Goal: Find specific page/section: Find specific page/section

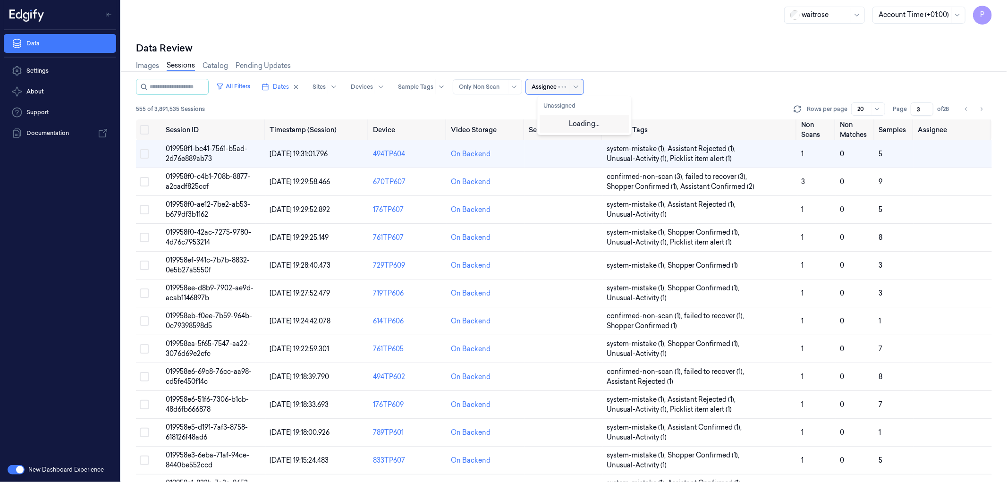
click at [571, 87] on div at bounding box center [569, 86] width 23 height 15
click at [663, 56] on div "Images Sessions Catalog Pending Updates" at bounding box center [564, 67] width 856 height 24
drag, startPoint x: 309, startPoint y: 81, endPoint x: 365, endPoint y: 54, distance: 62.1
click at [303, 81] on button "Dates" at bounding box center [280, 86] width 45 height 15
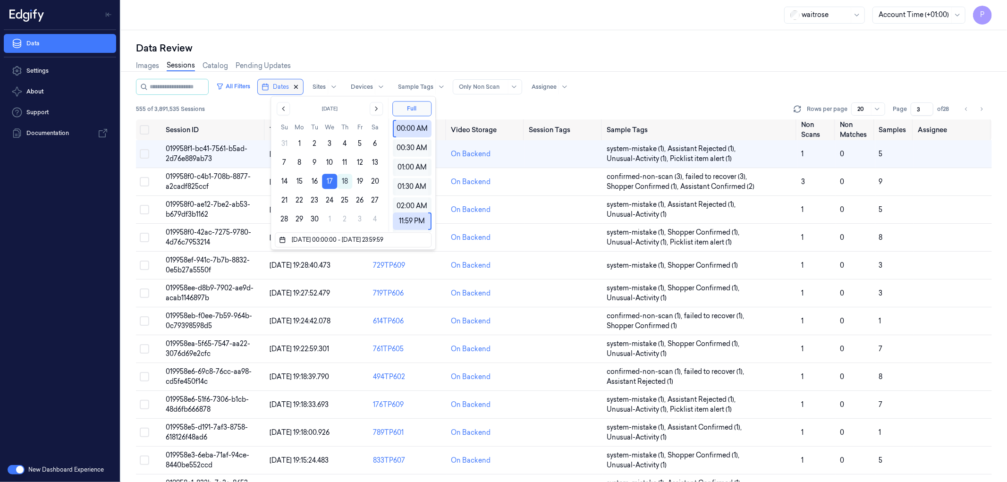
click at [299, 87] on icon "button" at bounding box center [296, 87] width 7 height 7
type input "1"
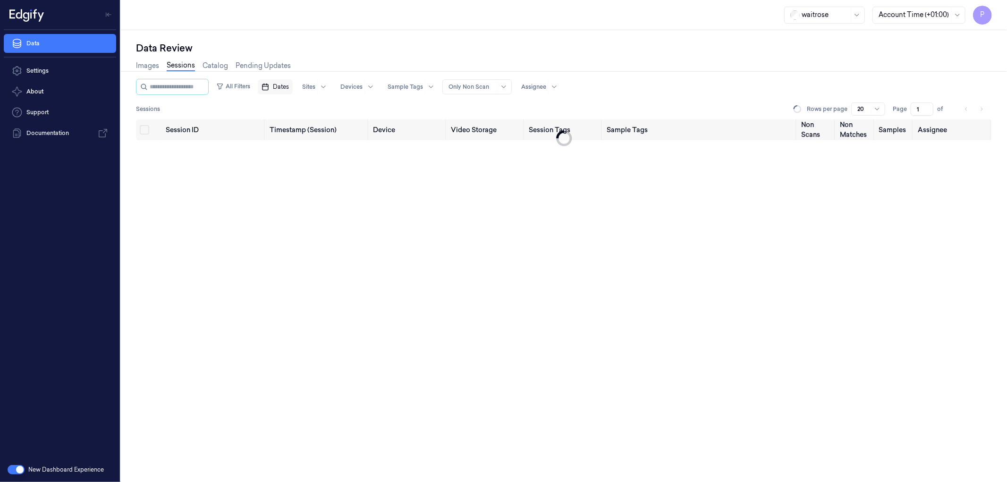
click at [455, 51] on div "Data Review" at bounding box center [564, 48] width 856 height 13
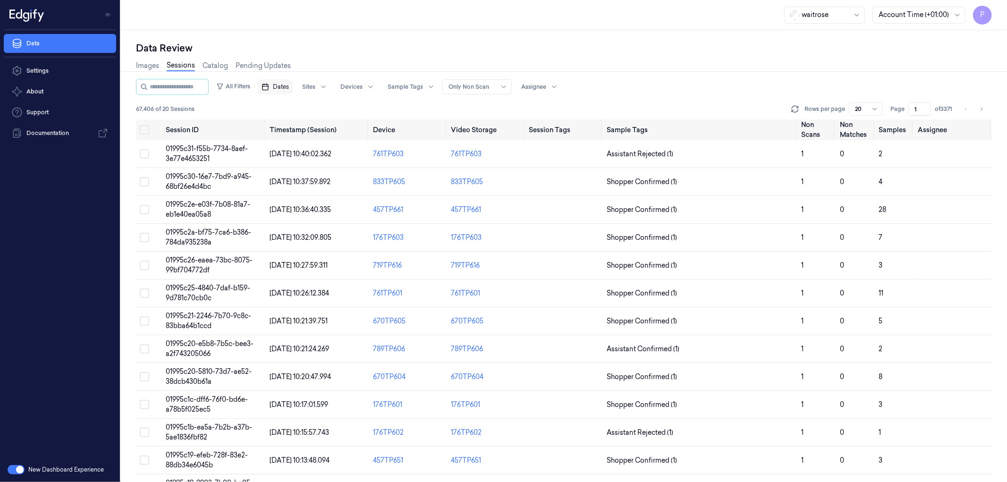
click at [289, 89] on span "Dates" at bounding box center [281, 87] width 16 height 8
click at [344, 184] on button "18" at bounding box center [344, 181] width 15 height 15
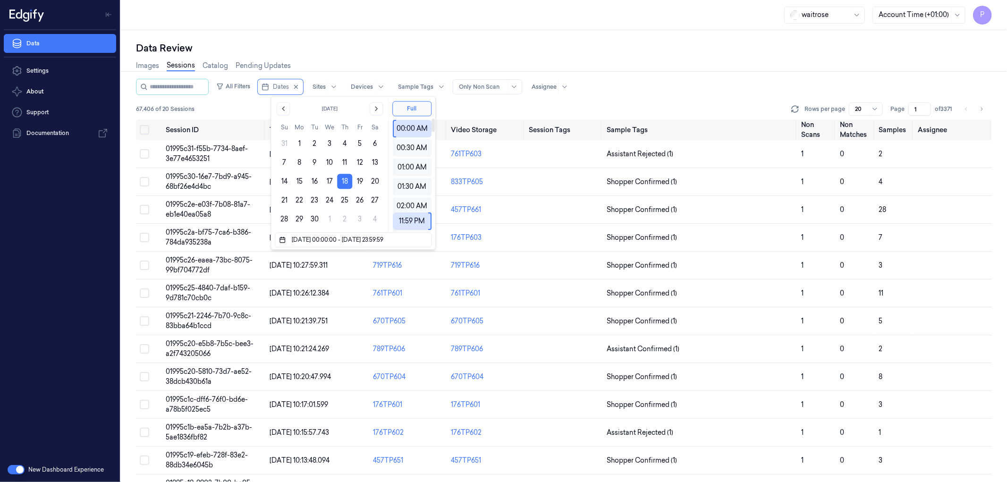
click at [458, 48] on div "Data Review" at bounding box center [564, 48] width 856 height 13
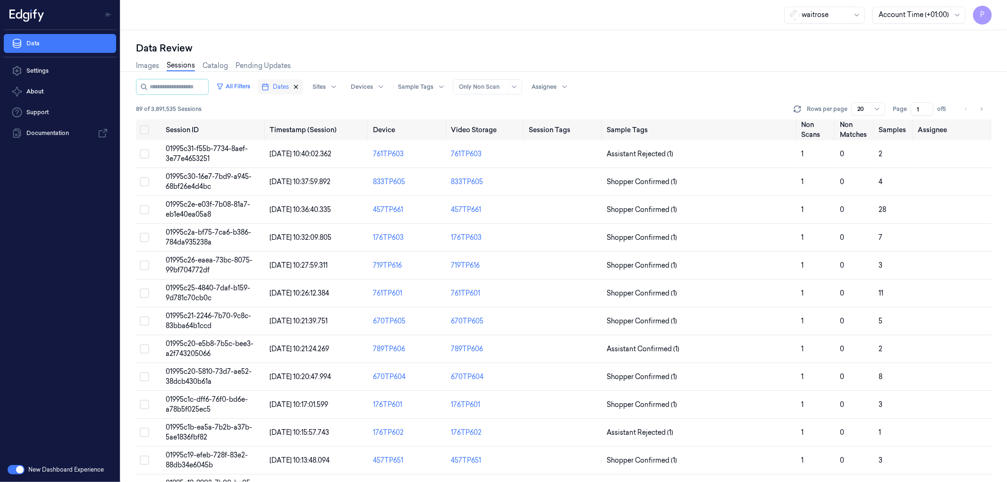
click at [299, 88] on icon "button" at bounding box center [296, 87] width 7 height 7
click at [289, 85] on span "Dates" at bounding box center [281, 87] width 16 height 8
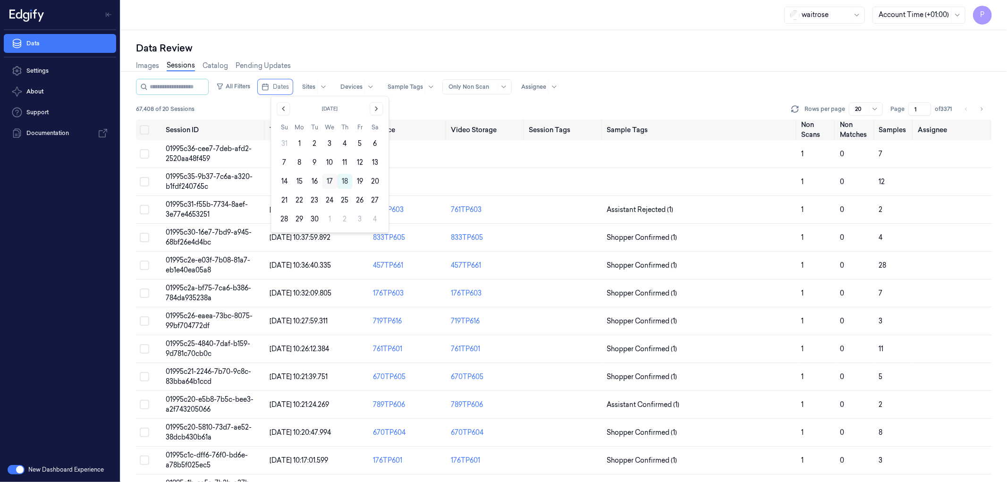
click at [334, 181] on button "17" at bounding box center [329, 181] width 15 height 15
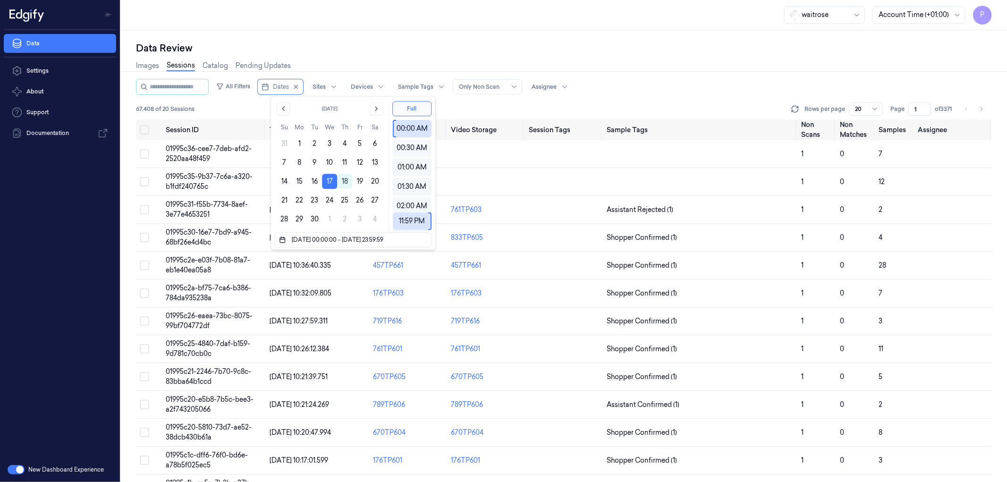
click at [464, 39] on div "Data Review Images Sessions Catalog Pending Updates All Filters Dates Sites Dev…" at bounding box center [564, 256] width 886 height 452
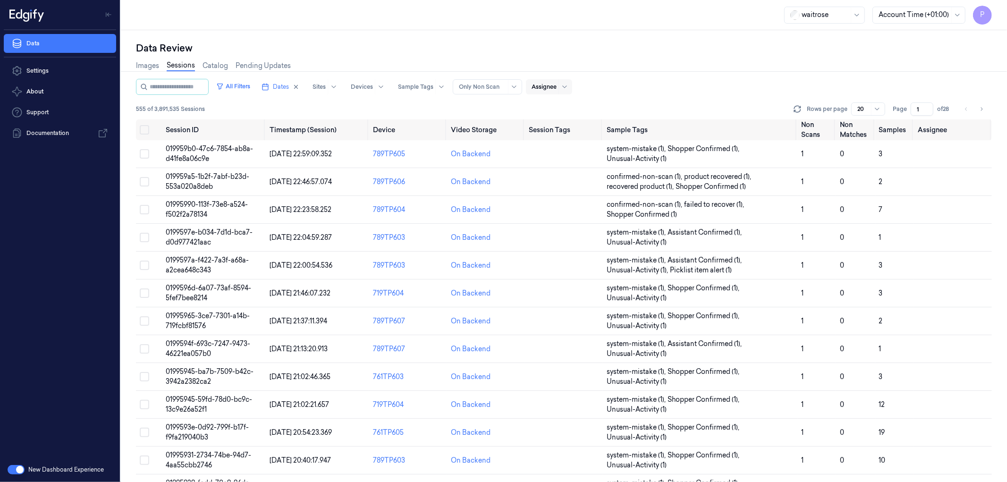
click at [557, 88] on div at bounding box center [544, 87] width 25 height 8
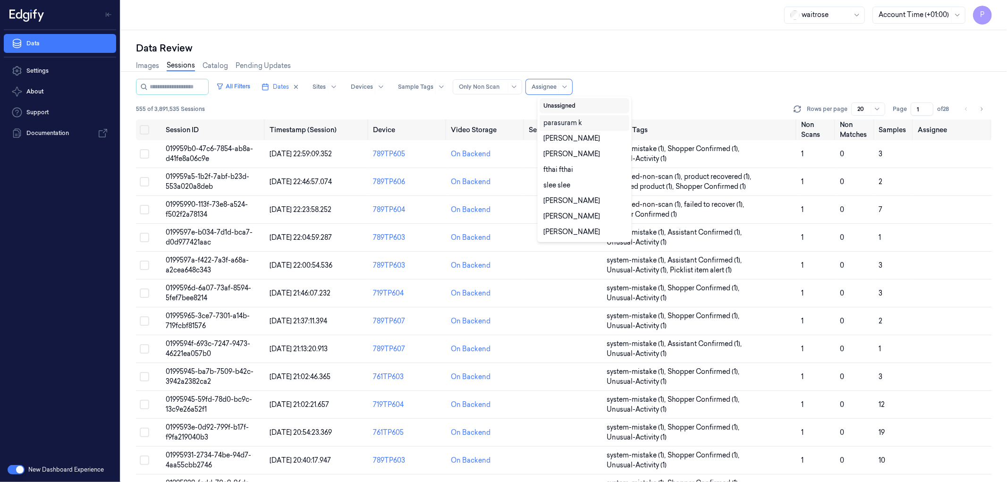
click at [565, 106] on button "Unassigned" at bounding box center [585, 105] width 90 height 15
click at [592, 105] on button "Unassigned" at bounding box center [585, 105] width 90 height 15
click at [683, 90] on div "All Filters Dates Sites Devices Sample Tags Alert Type Only Non Scan 10 results…" at bounding box center [564, 87] width 856 height 16
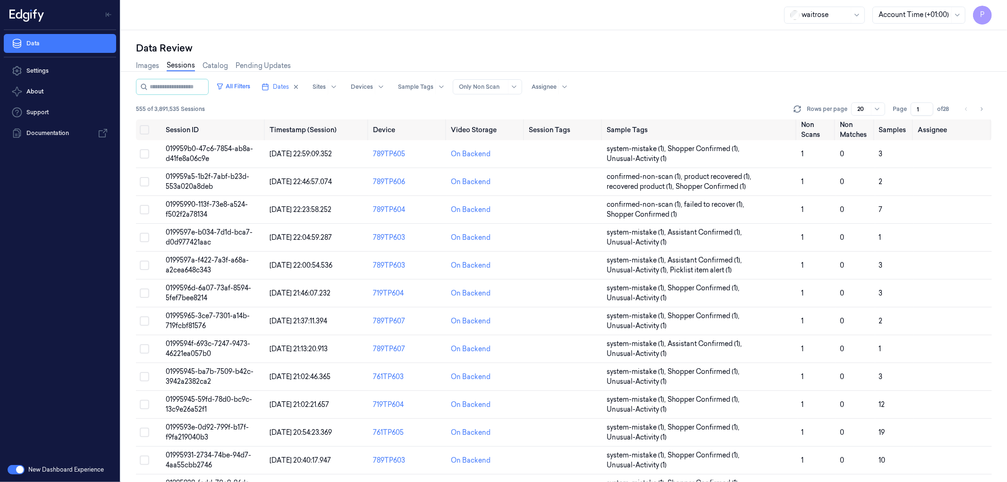
click at [927, 110] on input "1" at bounding box center [922, 108] width 23 height 13
click at [927, 105] on input "2" at bounding box center [922, 108] width 23 height 13
click at [927, 105] on input "3" at bounding box center [922, 108] width 23 height 13
click at [927, 105] on input "4" at bounding box center [922, 108] width 23 height 13
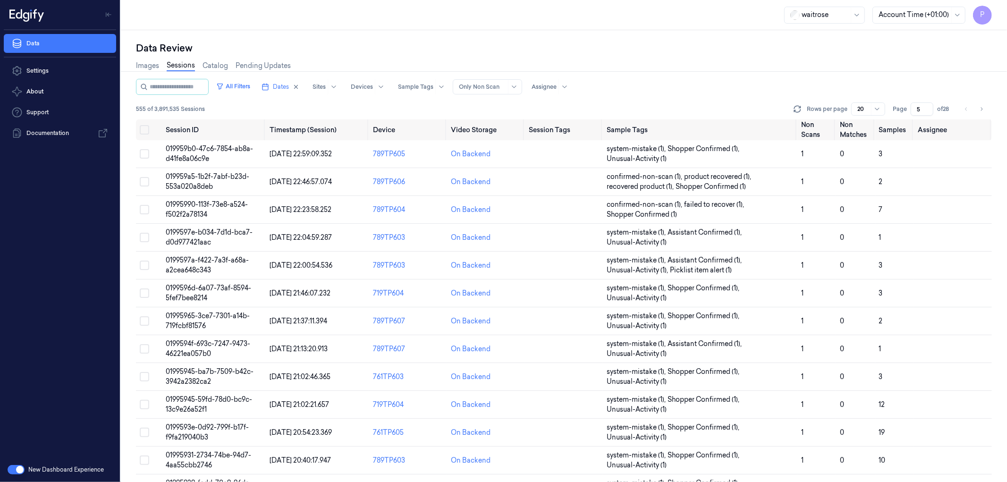
click at [927, 105] on input "5" at bounding box center [922, 108] width 23 height 13
click at [927, 105] on input "6" at bounding box center [922, 108] width 23 height 13
click at [927, 105] on input "7" at bounding box center [922, 108] width 23 height 13
click at [927, 105] on input "8" at bounding box center [922, 108] width 23 height 13
click at [927, 105] on input "9" at bounding box center [922, 108] width 23 height 13
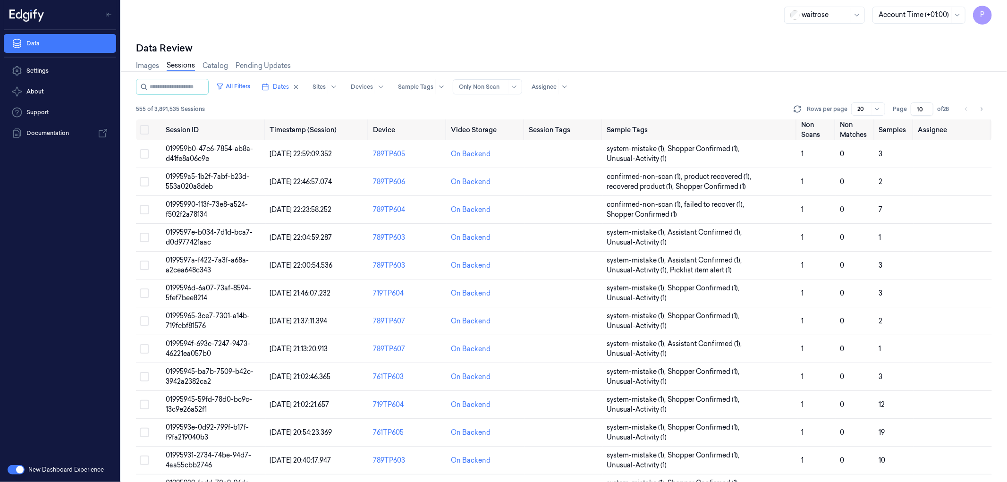
click at [927, 105] on input "10" at bounding box center [922, 108] width 23 height 13
click at [927, 105] on input "11" at bounding box center [922, 108] width 23 height 13
click at [927, 105] on input "12" at bounding box center [922, 108] width 23 height 13
click at [927, 105] on input "13" at bounding box center [922, 108] width 23 height 13
click at [927, 105] on input "14" at bounding box center [922, 108] width 23 height 13
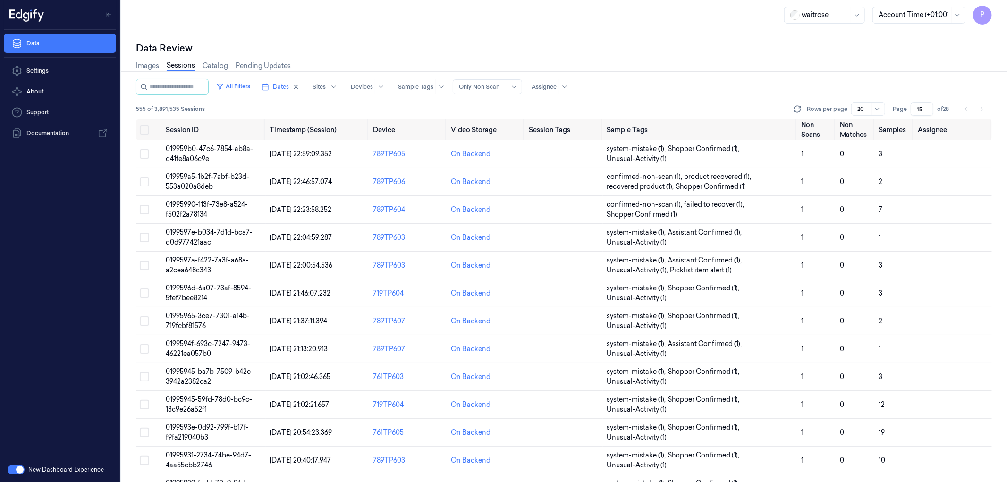
click at [927, 105] on input "15" at bounding box center [922, 108] width 23 height 13
click at [927, 105] on input "16" at bounding box center [922, 108] width 23 height 13
click at [927, 105] on input "17" at bounding box center [922, 108] width 23 height 13
click at [927, 105] on input "18" at bounding box center [922, 108] width 23 height 13
click at [927, 105] on input "19" at bounding box center [922, 108] width 23 height 13
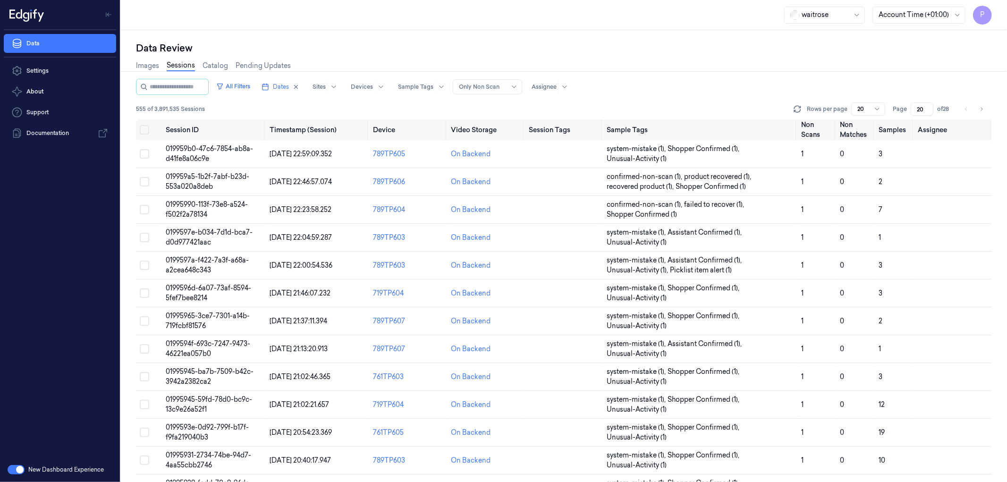
click at [927, 105] on input "20" at bounding box center [922, 108] width 23 height 13
click at [927, 105] on input "21" at bounding box center [922, 108] width 23 height 13
click at [927, 105] on input "22" at bounding box center [922, 108] width 23 height 13
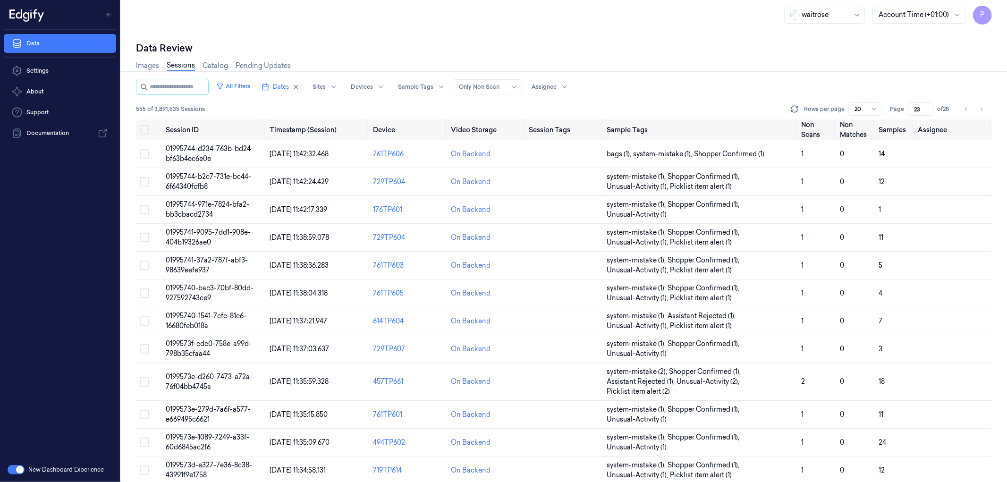
click at [928, 105] on input "23" at bounding box center [920, 108] width 25 height 13
click at [928, 105] on input "24" at bounding box center [920, 108] width 25 height 13
click at [928, 105] on input "25" at bounding box center [920, 108] width 25 height 13
click at [928, 105] on input "26" at bounding box center [920, 108] width 25 height 13
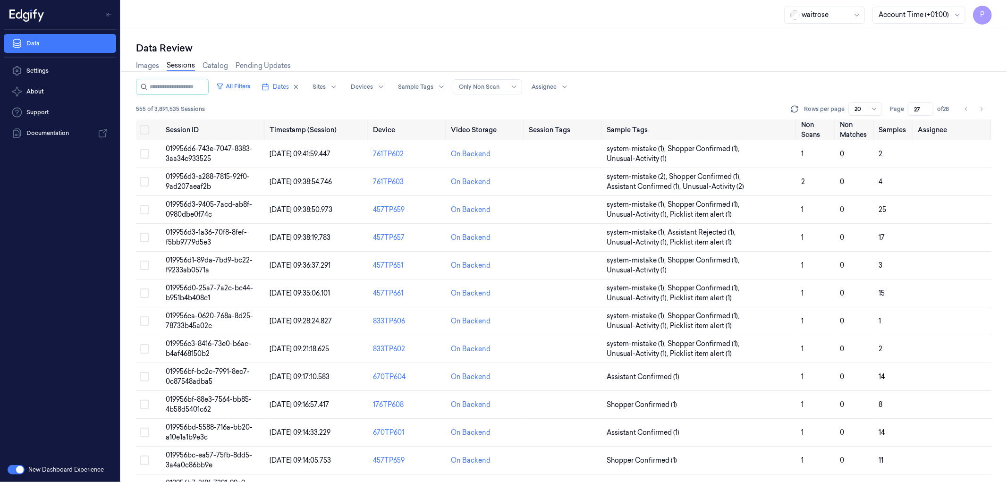
click at [926, 106] on input "27" at bounding box center [920, 108] width 25 height 13
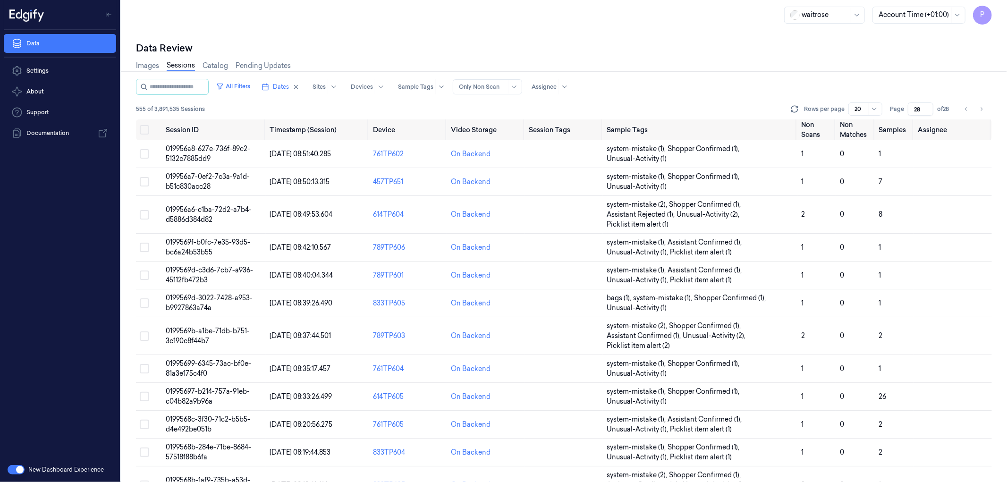
type input "28"
click at [927, 106] on input "28" at bounding box center [920, 108] width 25 height 13
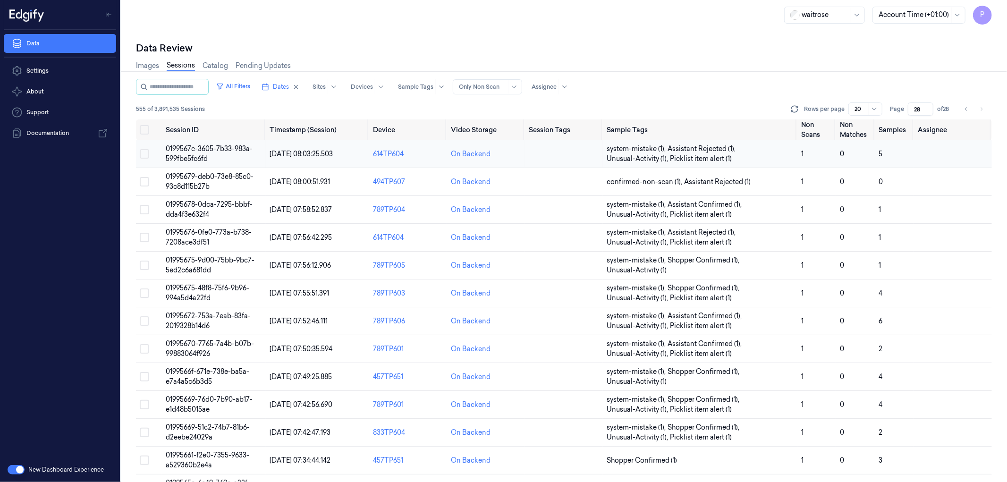
click at [217, 146] on span "0199567c-3605-7b33-983a-599fbe5fc6fd" at bounding box center [209, 153] width 87 height 18
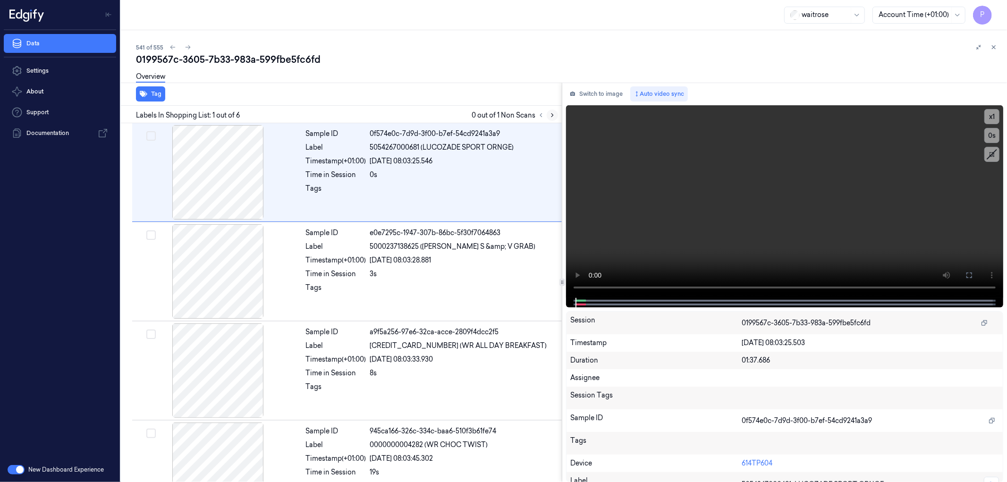
click at [553, 112] on icon at bounding box center [552, 115] width 7 height 7
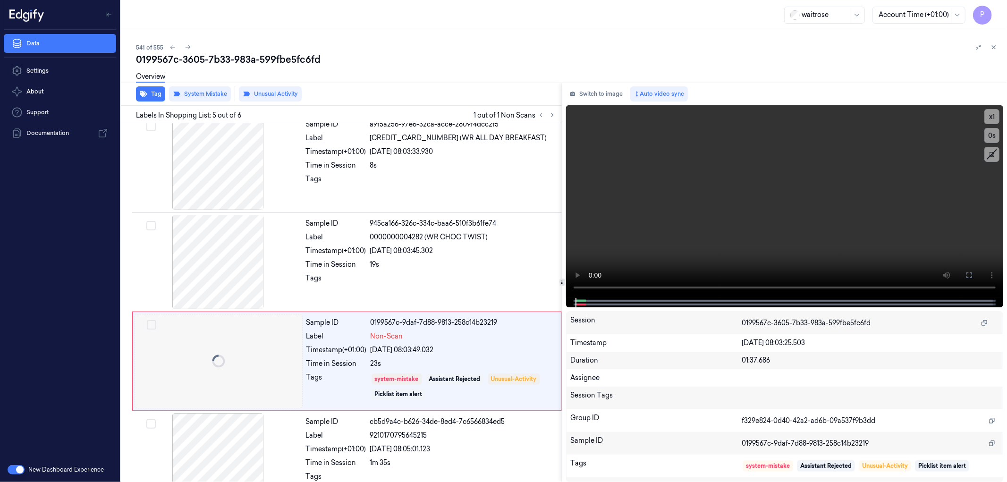
scroll to position [238, 0]
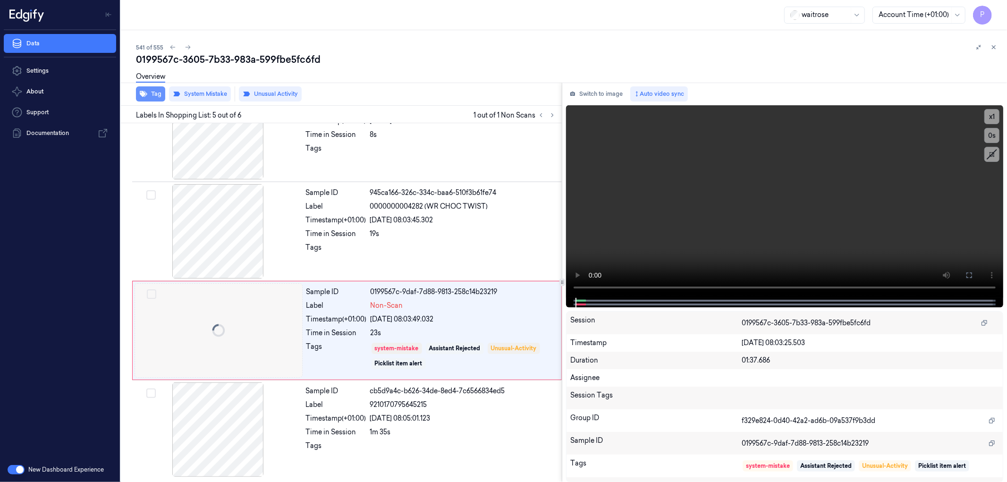
click at [148, 97] on button "Tag" at bounding box center [150, 93] width 29 height 15
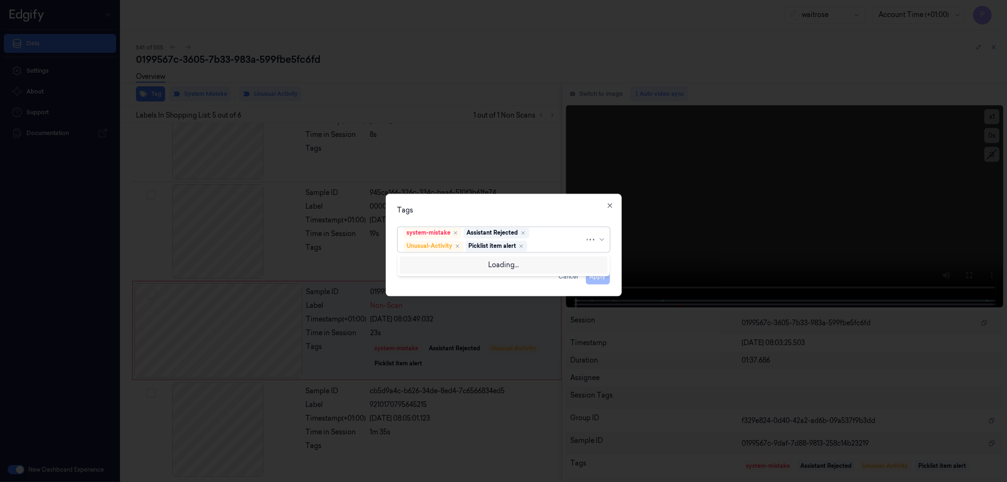
click at [554, 249] on div at bounding box center [557, 246] width 56 height 10
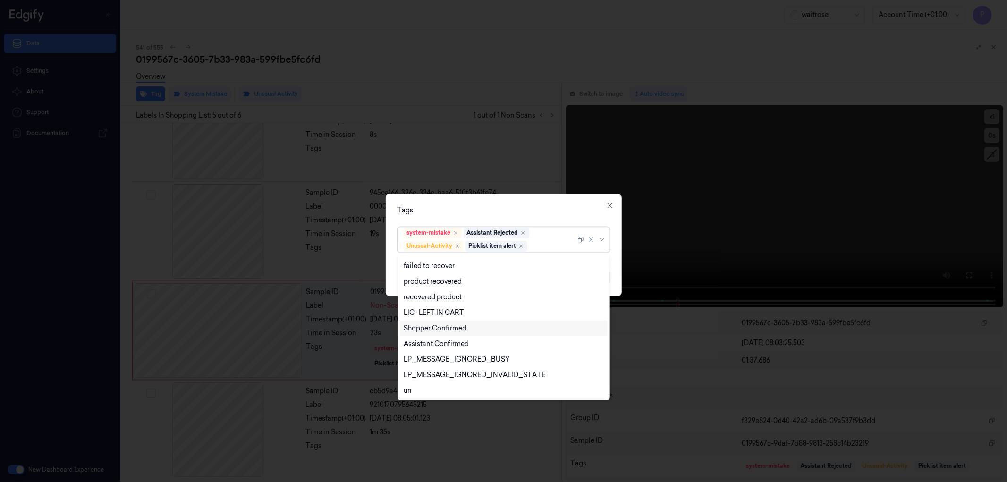
scroll to position [169, 0]
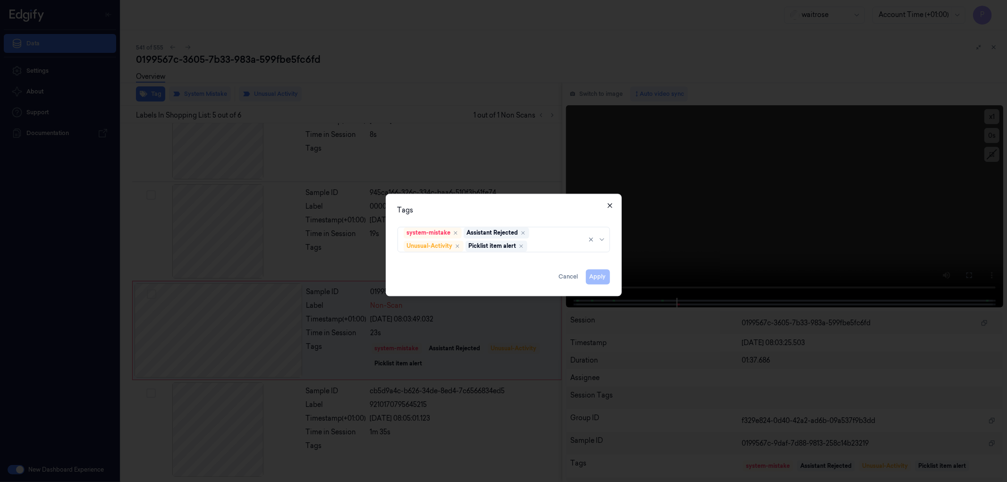
click at [609, 205] on icon "button" at bounding box center [610, 205] width 4 height 4
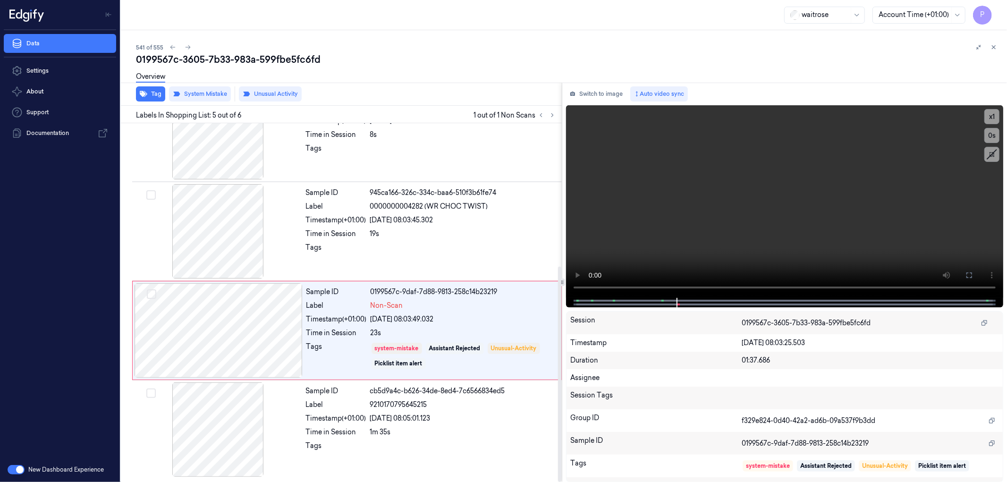
click at [554, 57] on div "0199567c-3605-7b33-983a-599fbe5fc6fd" at bounding box center [567, 59] width 863 height 13
click at [995, 46] on icon at bounding box center [993, 47] width 7 height 7
